Goal: Task Accomplishment & Management: Use online tool/utility

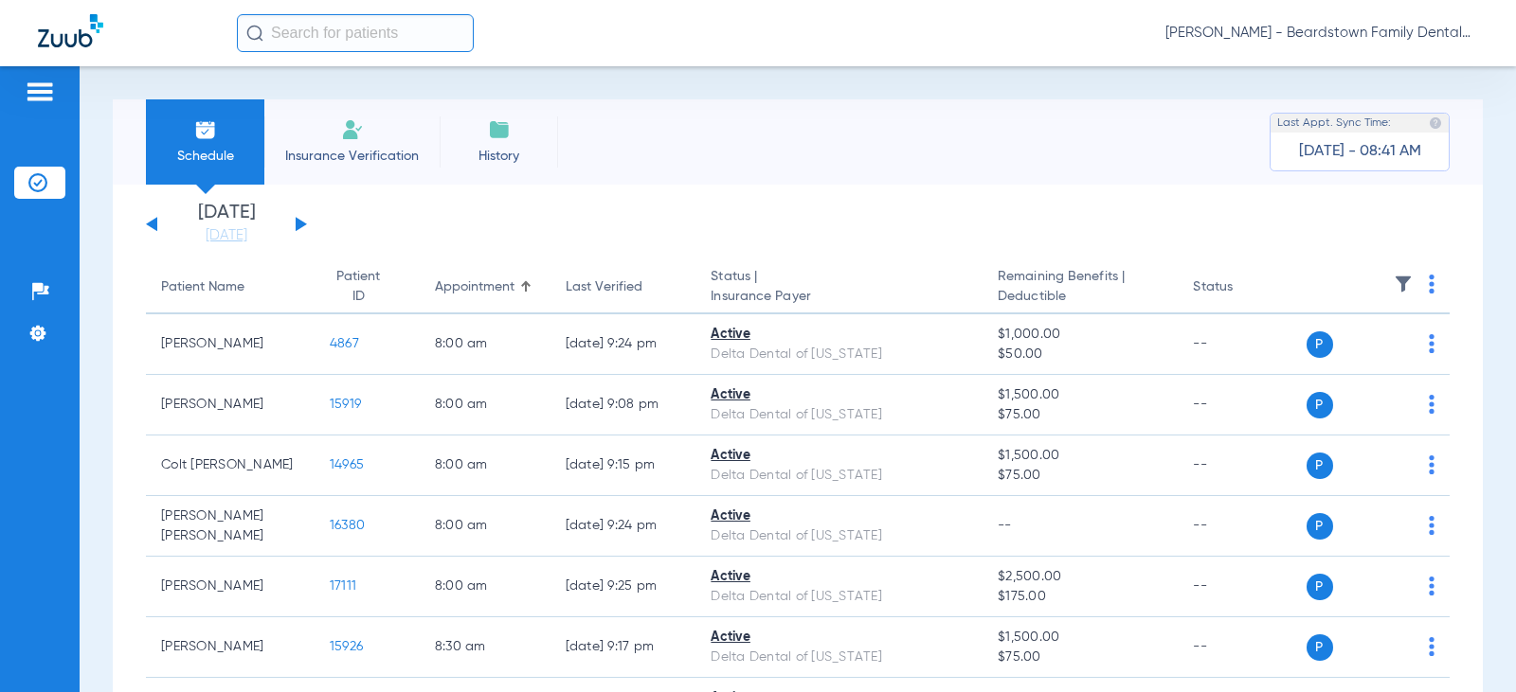
click at [300, 230] on div "[DATE] [DATE] [DATE] [DATE] [DATE] [DATE] [DATE] [DATE] [DATE] [DATE] [DATE] [D…" at bounding box center [226, 225] width 161 height 42
click at [300, 223] on button at bounding box center [301, 224] width 11 height 14
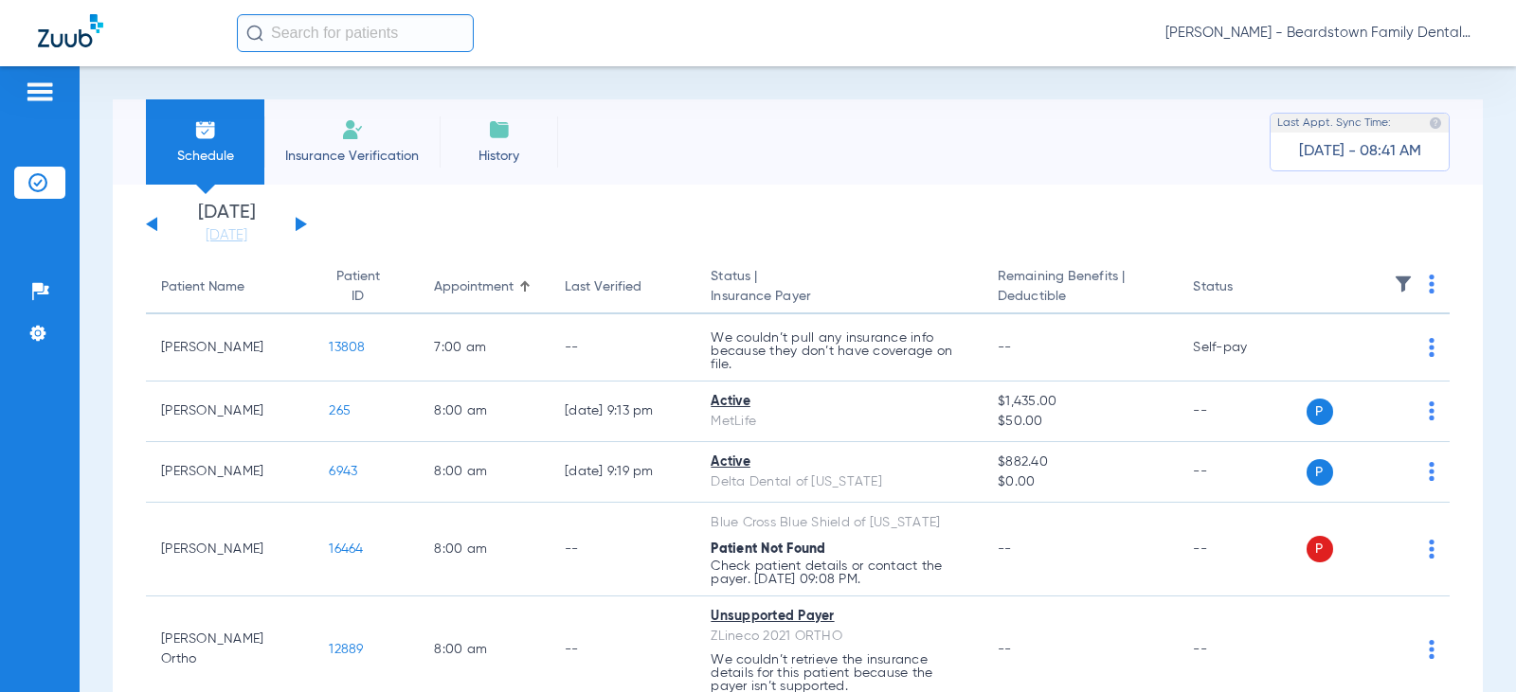
click at [366, 141] on li "Insurance Verification" at bounding box center [351, 141] width 175 height 85
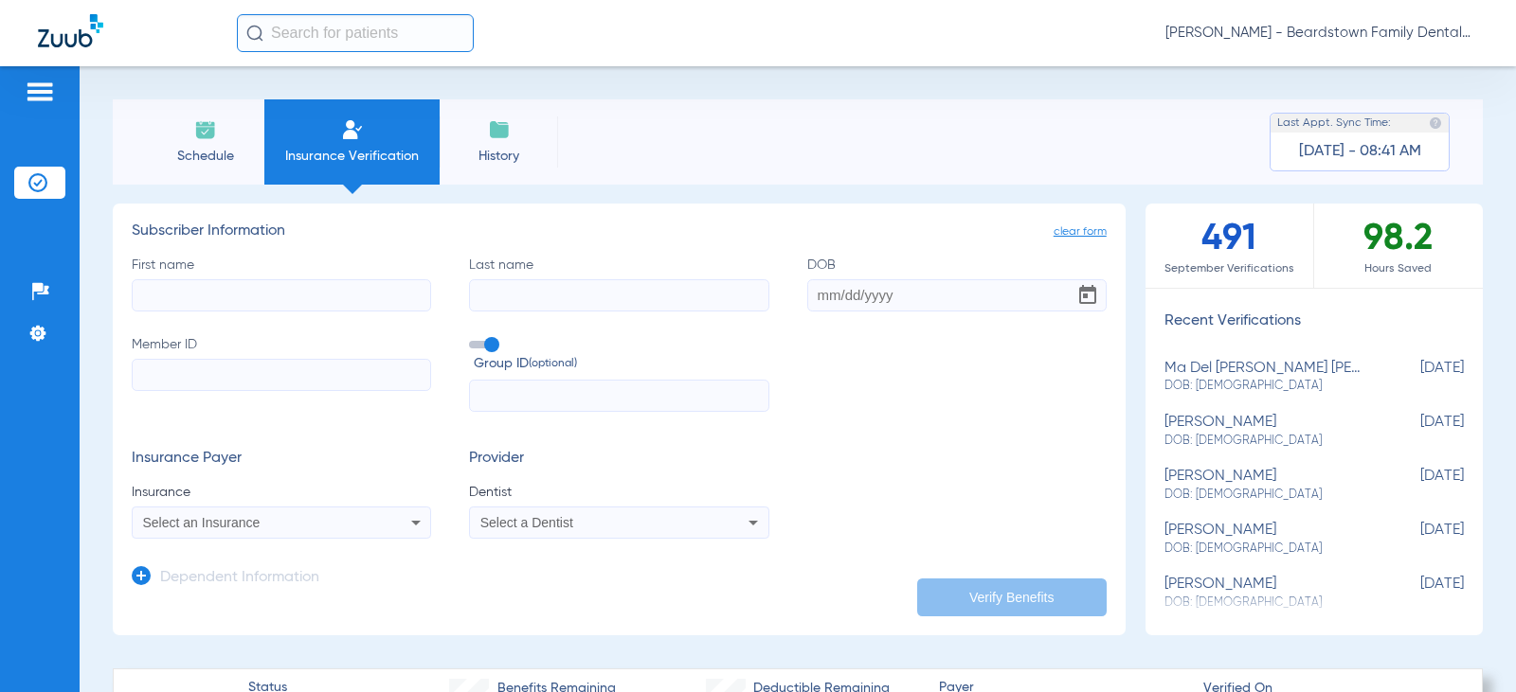
click at [173, 129] on li "Schedule" at bounding box center [205, 141] width 118 height 85
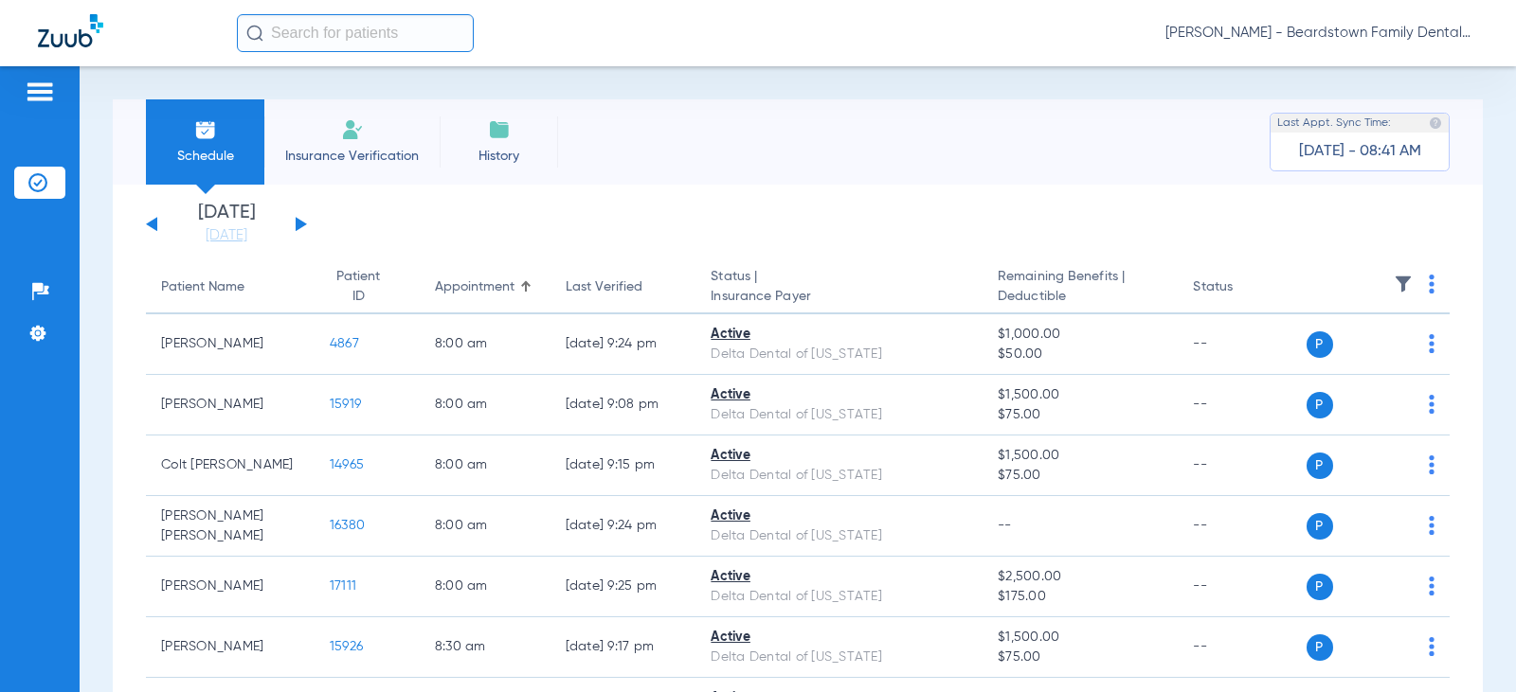
click at [298, 224] on button at bounding box center [301, 224] width 11 height 14
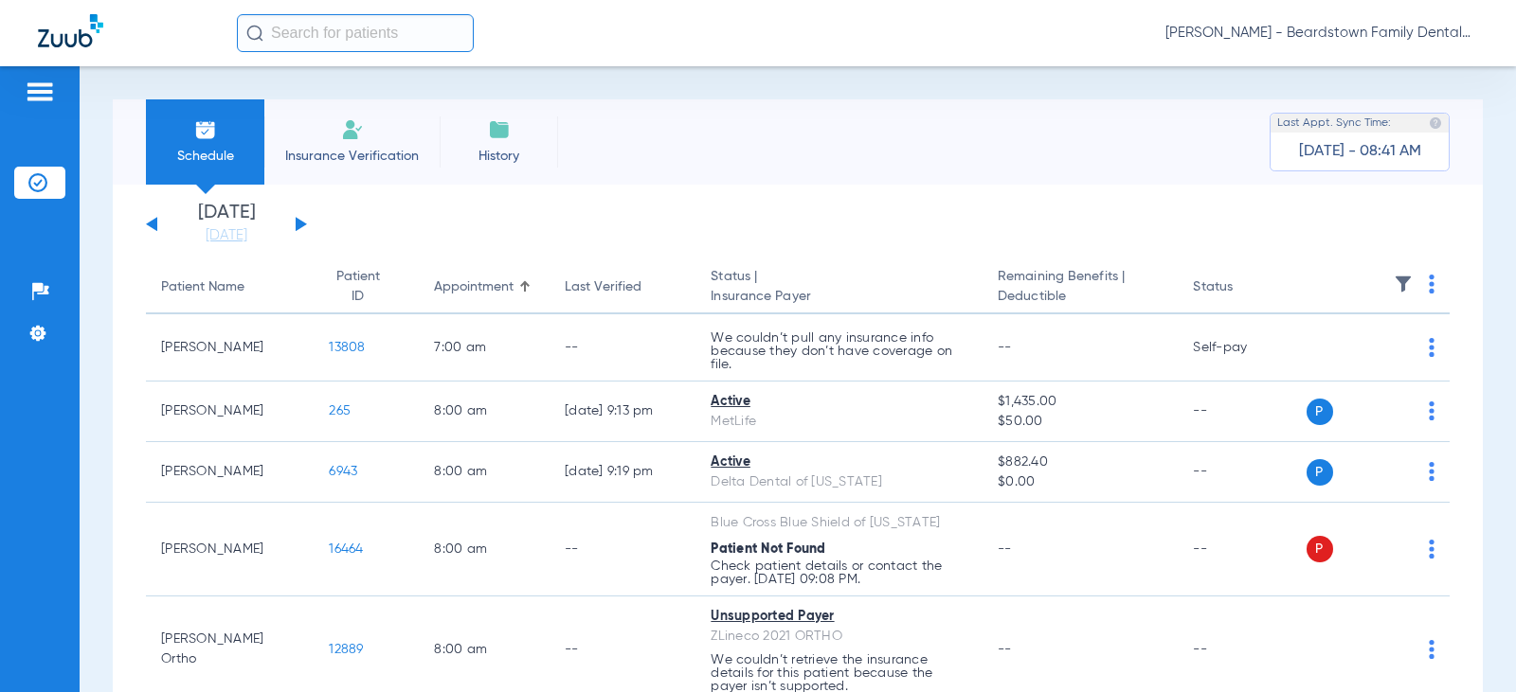
click at [1393, 152] on span "[DATE] - 08:41 AM" at bounding box center [1360, 151] width 122 height 19
click at [333, 42] on input "text" at bounding box center [355, 33] width 237 height 38
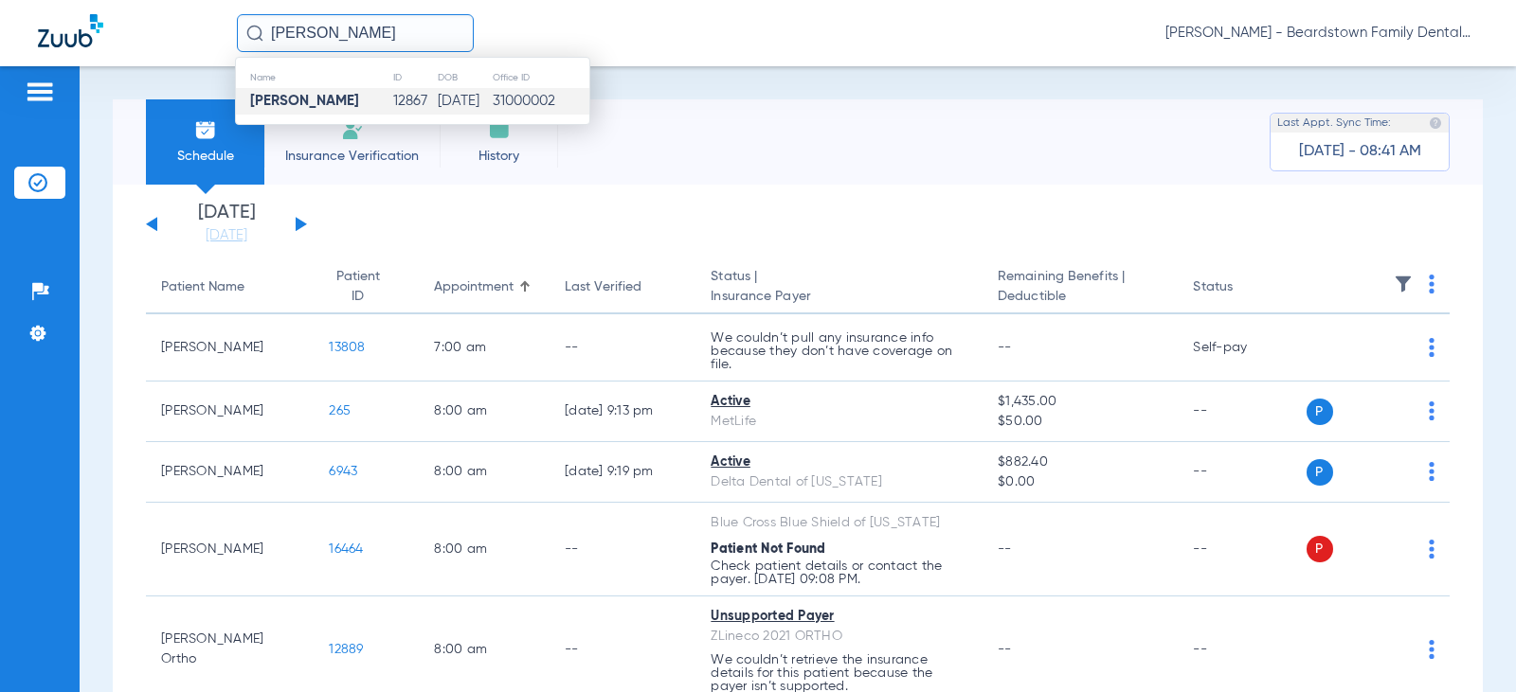
click at [304, 99] on strong "[PERSON_NAME]" at bounding box center [304, 101] width 109 height 14
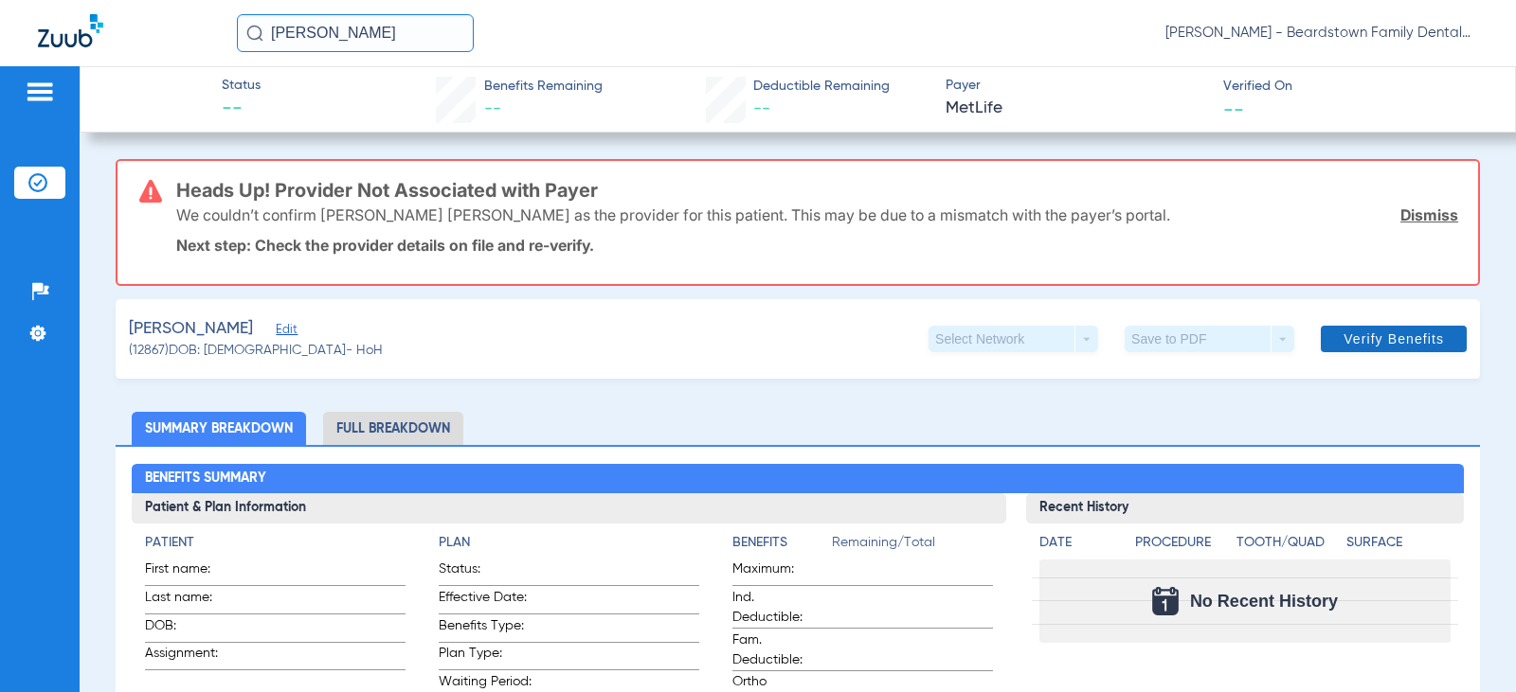
click at [1406, 337] on span "Verify Benefits" at bounding box center [1393, 339] width 100 height 15
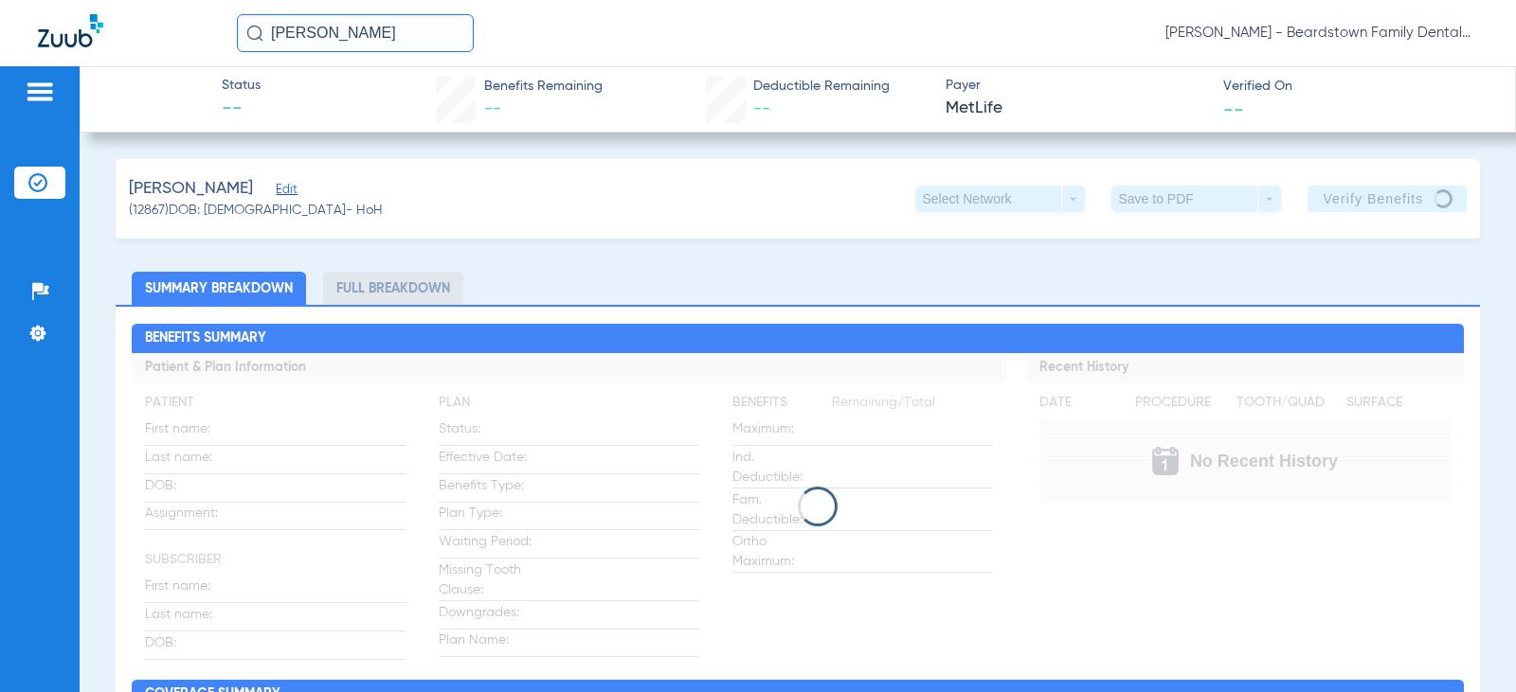
drag, startPoint x: 367, startPoint y: 36, endPoint x: -272, endPoint y: 12, distance: 638.9
click at [0, 12] on html "[PERSON_NAME] [PERSON_NAME] - Beardstown Family Dental Patients Insurance Verif…" at bounding box center [758, 346] width 1516 height 692
type input "[PERSON_NAME]"
click at [408, 37] on input "[PERSON_NAME]" at bounding box center [355, 33] width 237 height 38
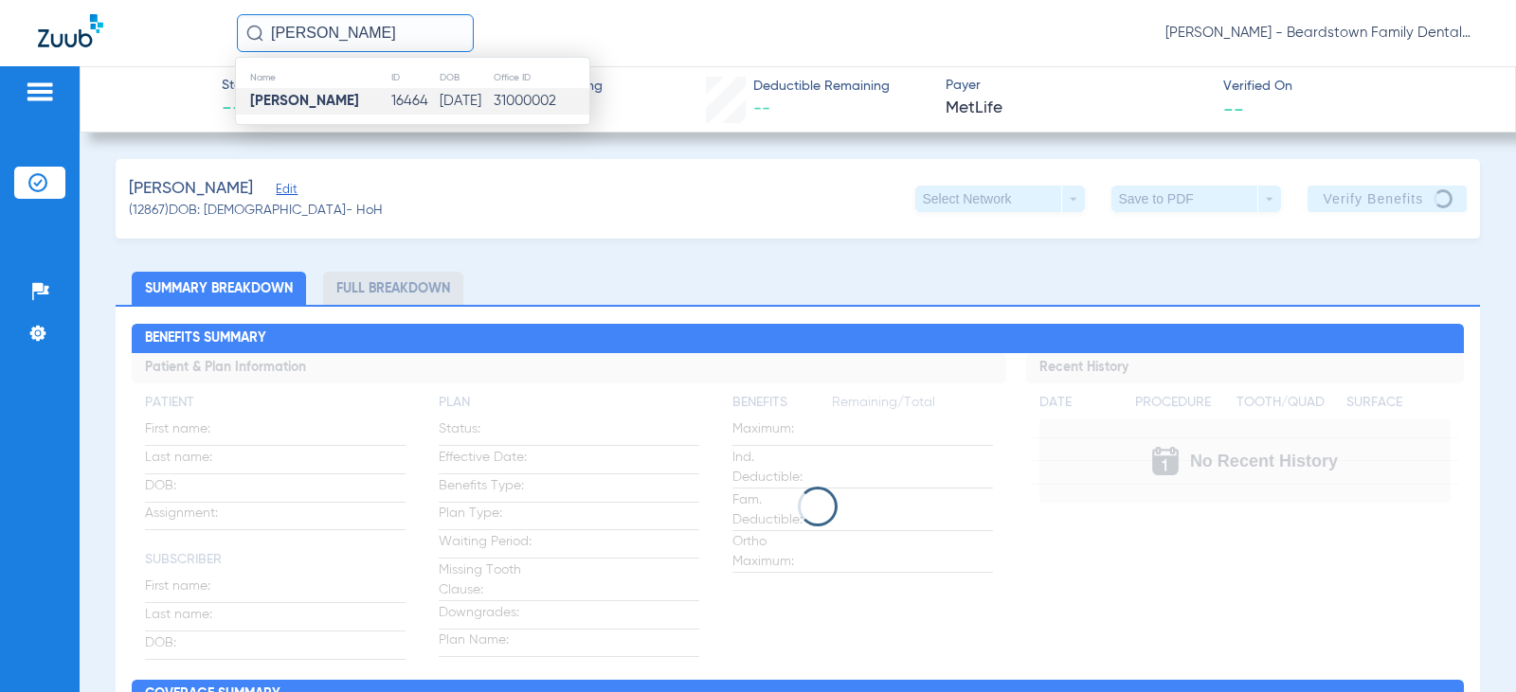
click at [359, 105] on strong "[PERSON_NAME]" at bounding box center [304, 101] width 109 height 14
